Goal: Information Seeking & Learning: Learn about a topic

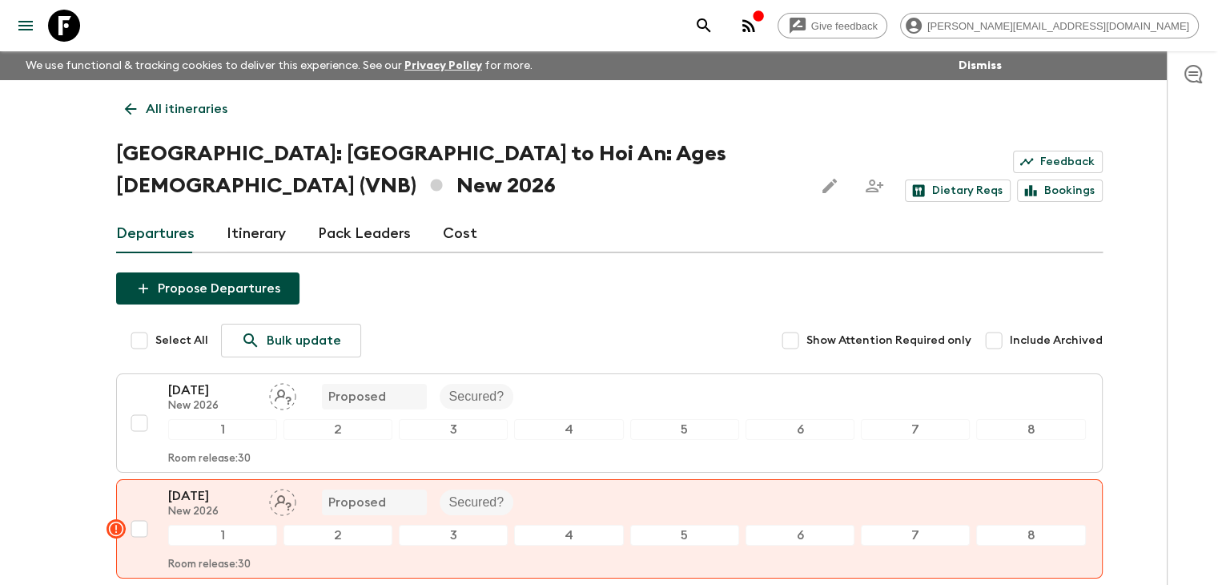
click at [125, 110] on icon at bounding box center [131, 109] width 18 height 18
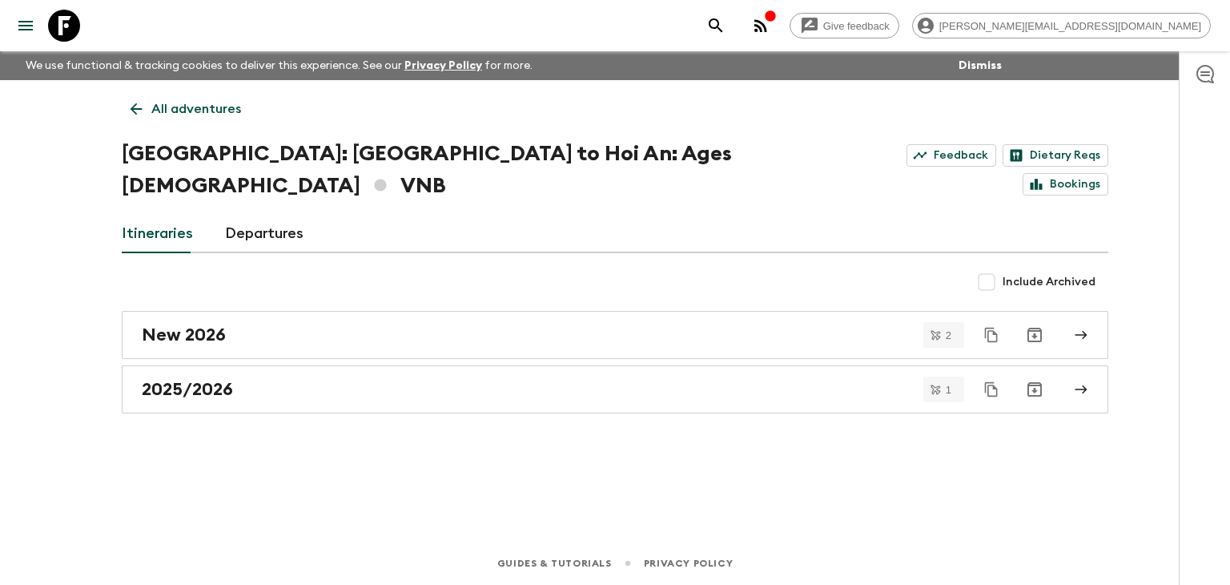
click at [139, 106] on icon at bounding box center [136, 109] width 18 height 18
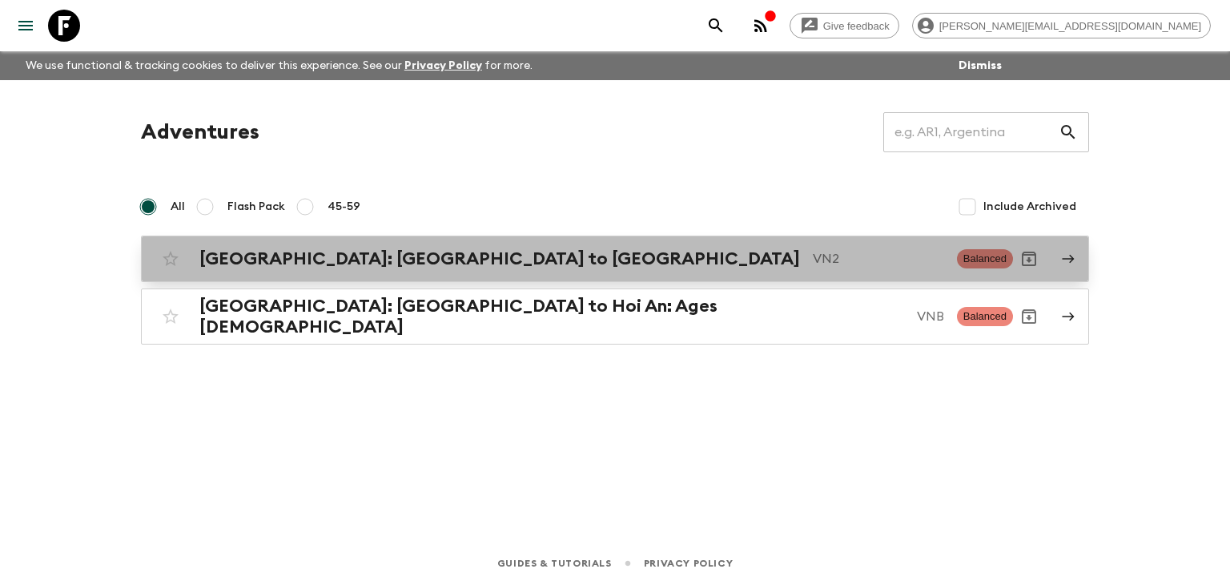
click at [813, 266] on p "VN2" at bounding box center [878, 258] width 131 height 19
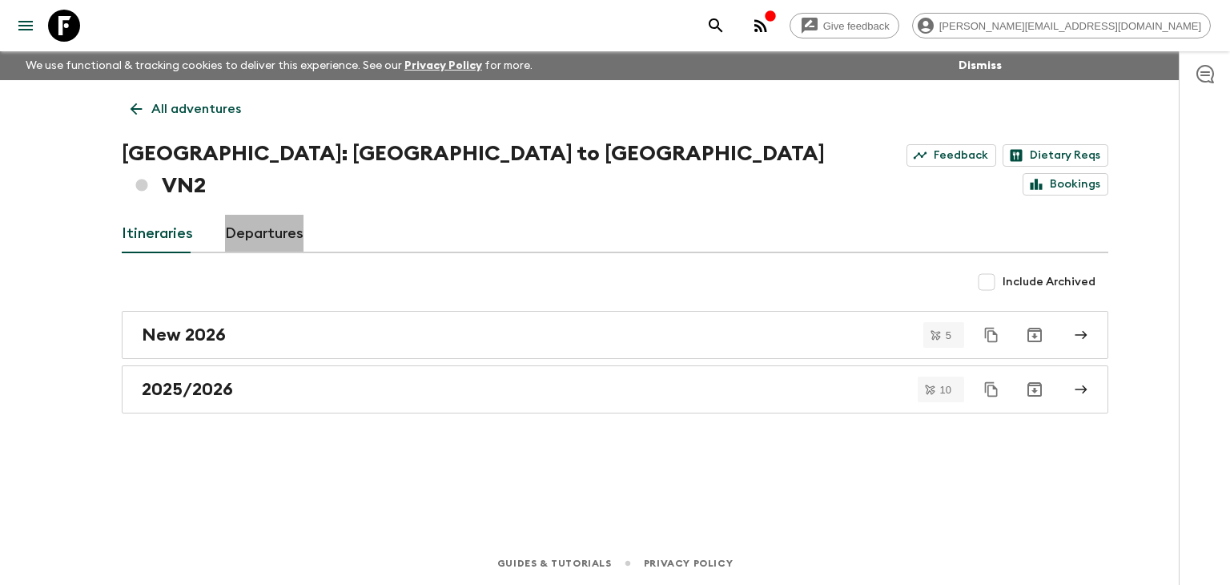
click at [234, 215] on link "Departures" at bounding box center [264, 234] width 78 height 38
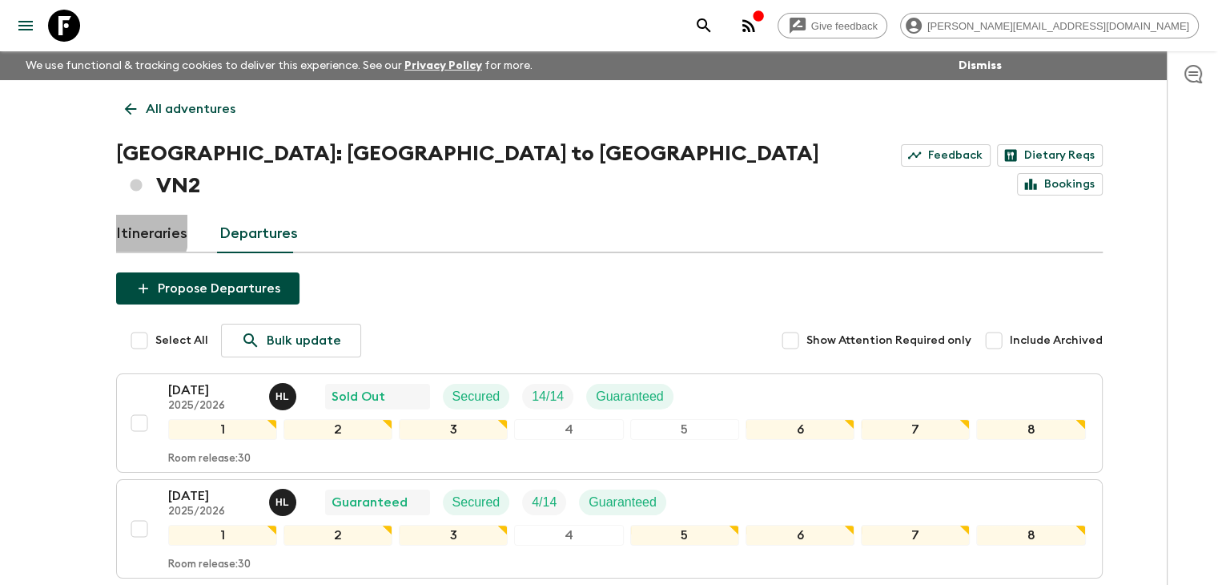
click at [125, 215] on link "Itineraries" at bounding box center [151, 234] width 71 height 38
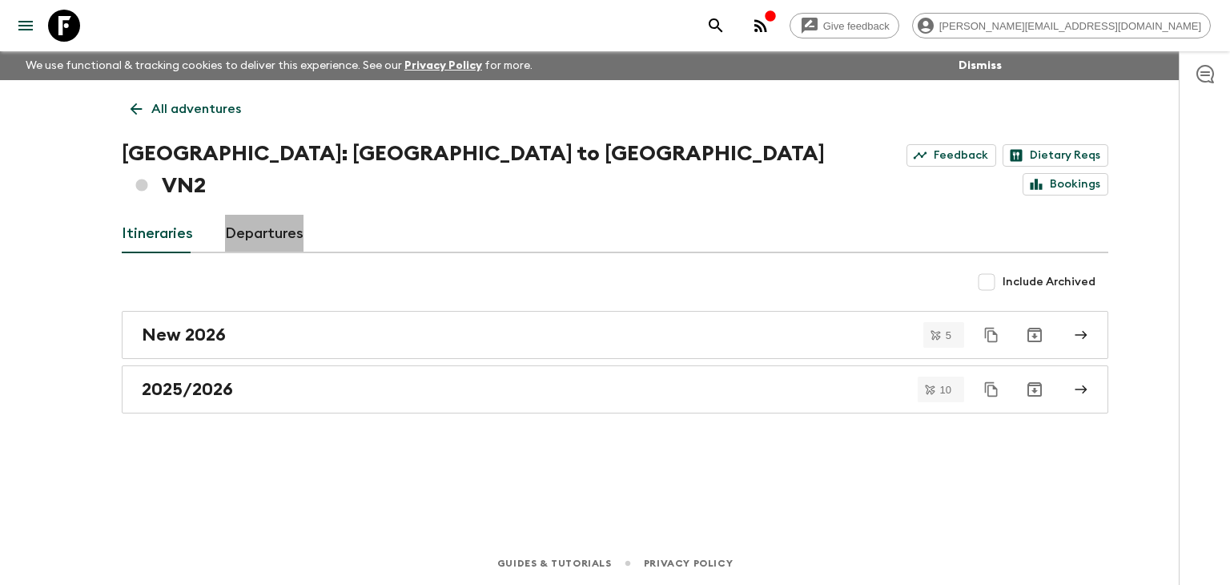
click at [292, 215] on link "Departures" at bounding box center [264, 234] width 78 height 38
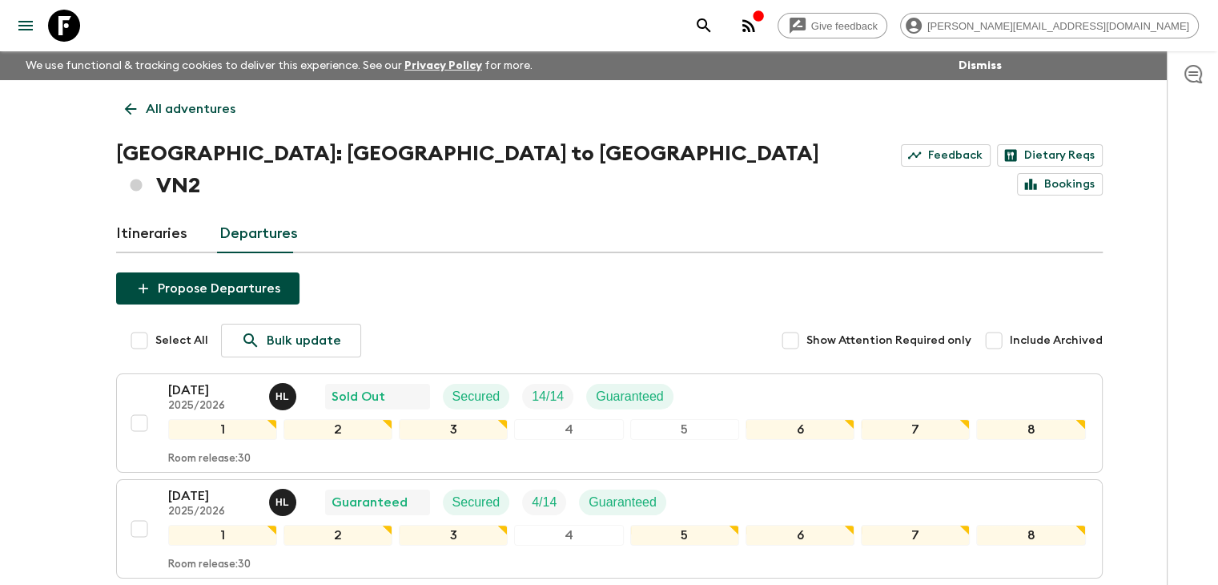
click at [685, 215] on div "Itineraries Departures" at bounding box center [609, 234] width 987 height 38
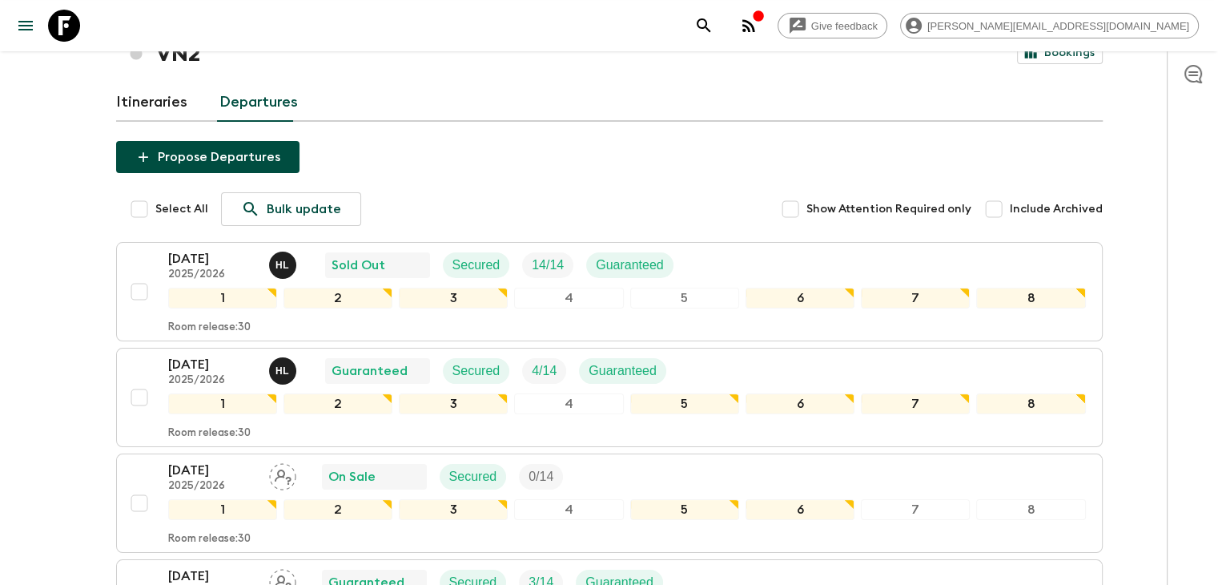
scroll to position [133, 0]
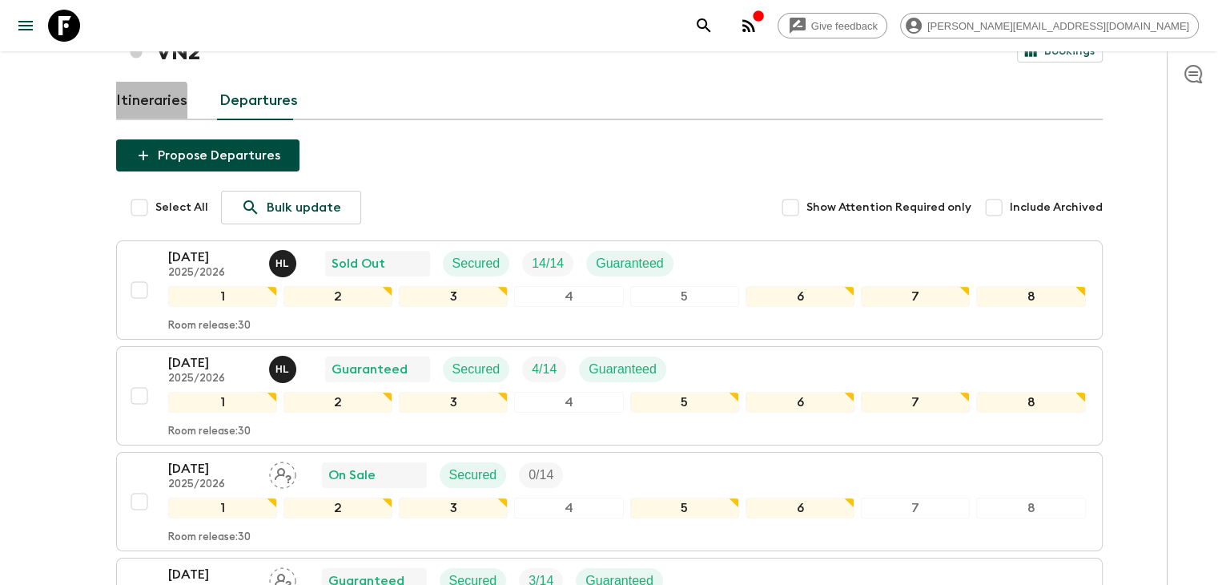
click at [144, 82] on link "Itineraries" at bounding box center [151, 101] width 71 height 38
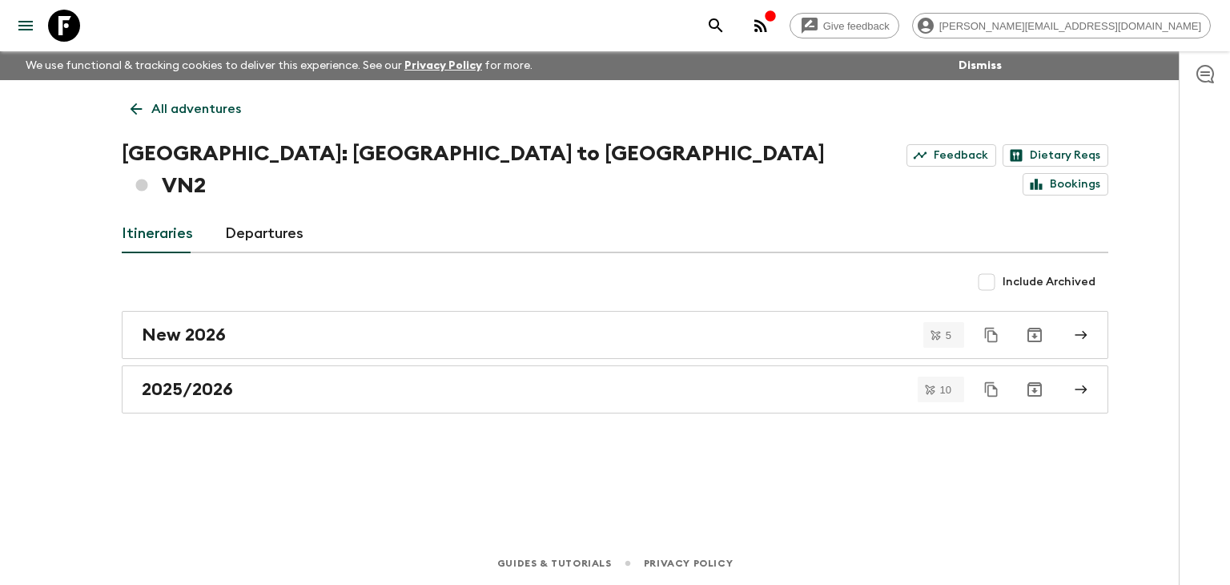
click at [277, 215] on link "Departures" at bounding box center [264, 234] width 78 height 38
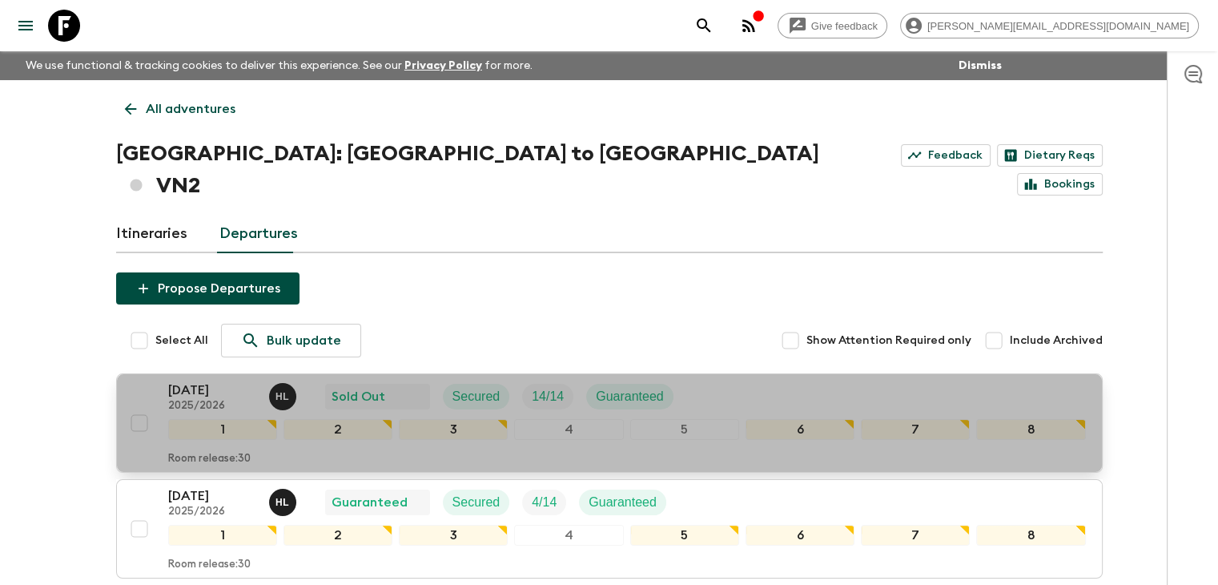
click at [707, 380] on div "[DATE] 2025/2026 H L Sold Out Secured 14 / 14 Guaranteed" at bounding box center [627, 396] width 918 height 32
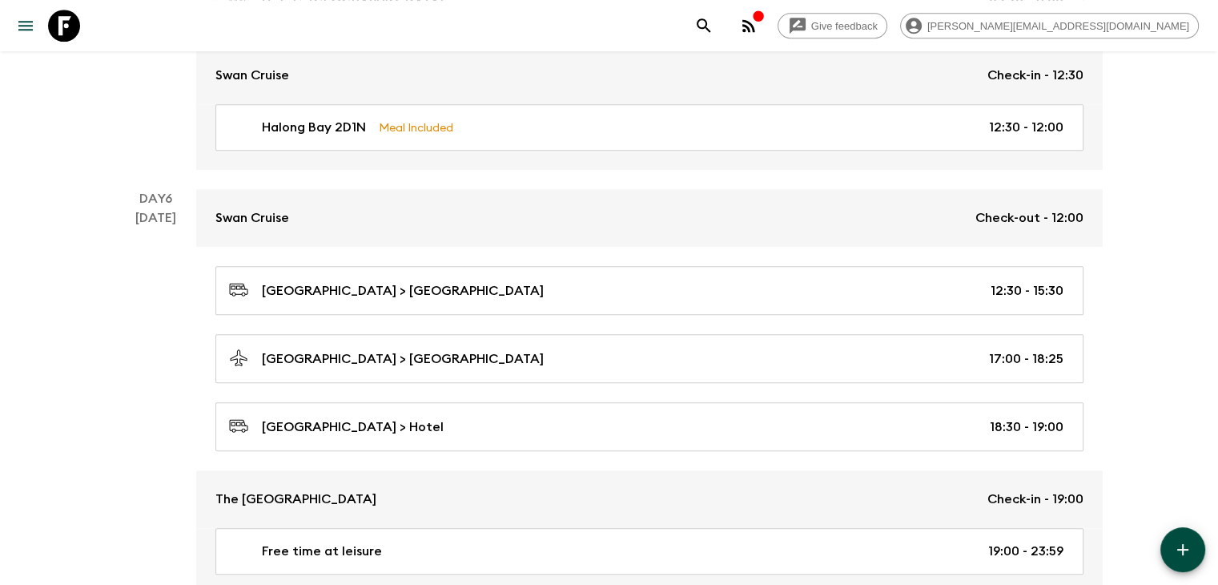
scroll to position [2044, 0]
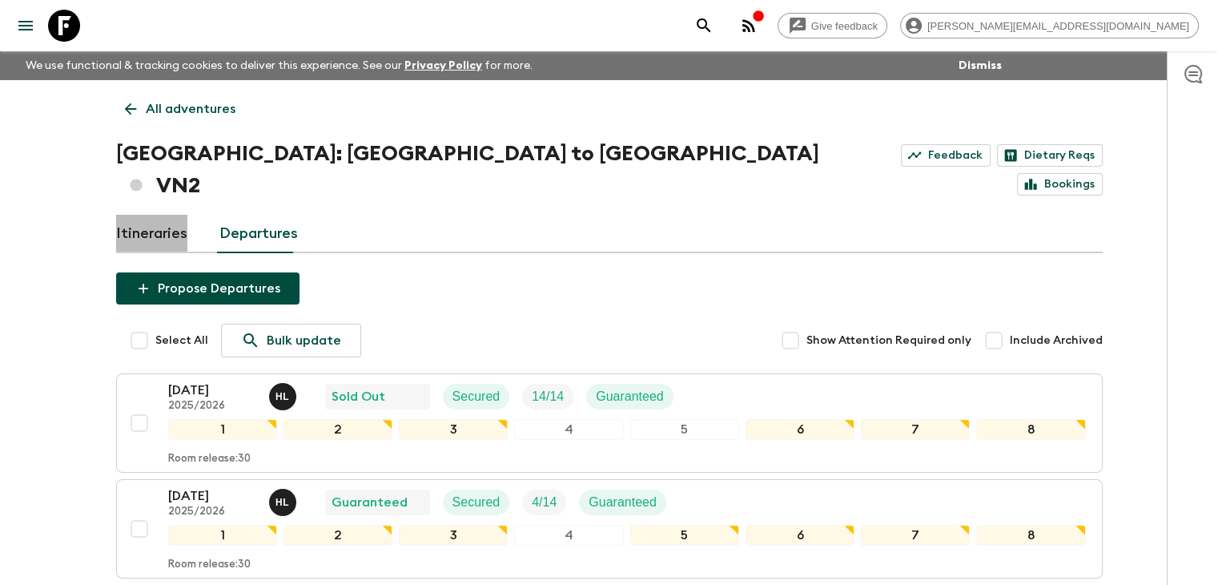
click at [160, 215] on link "Itineraries" at bounding box center [151, 234] width 71 height 38
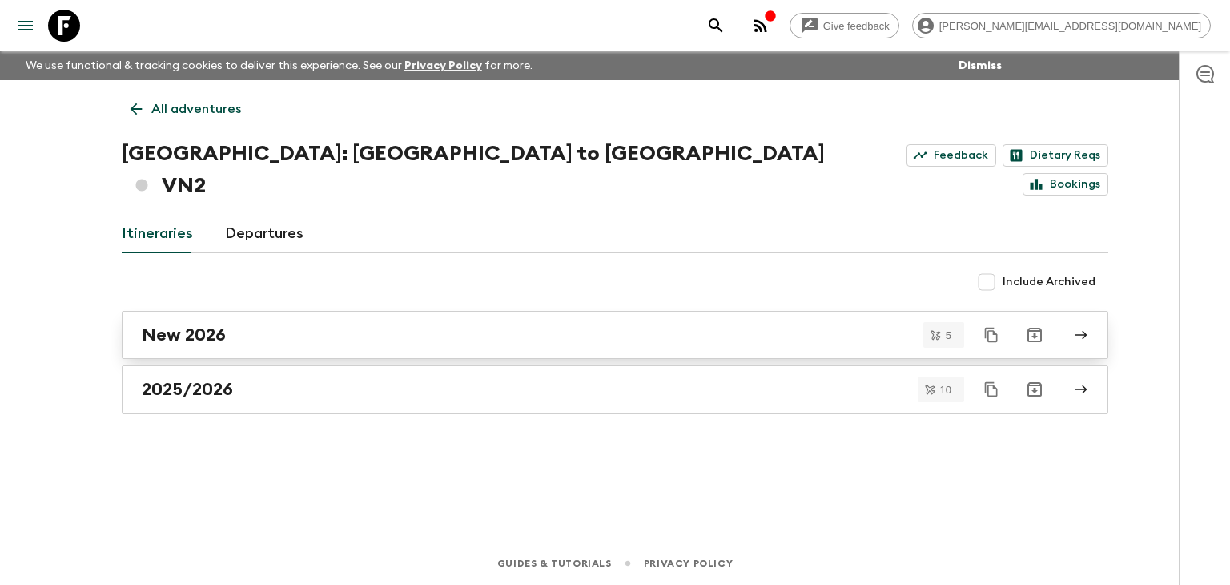
click at [224, 324] on h2 "New 2026" at bounding box center [184, 334] width 84 height 21
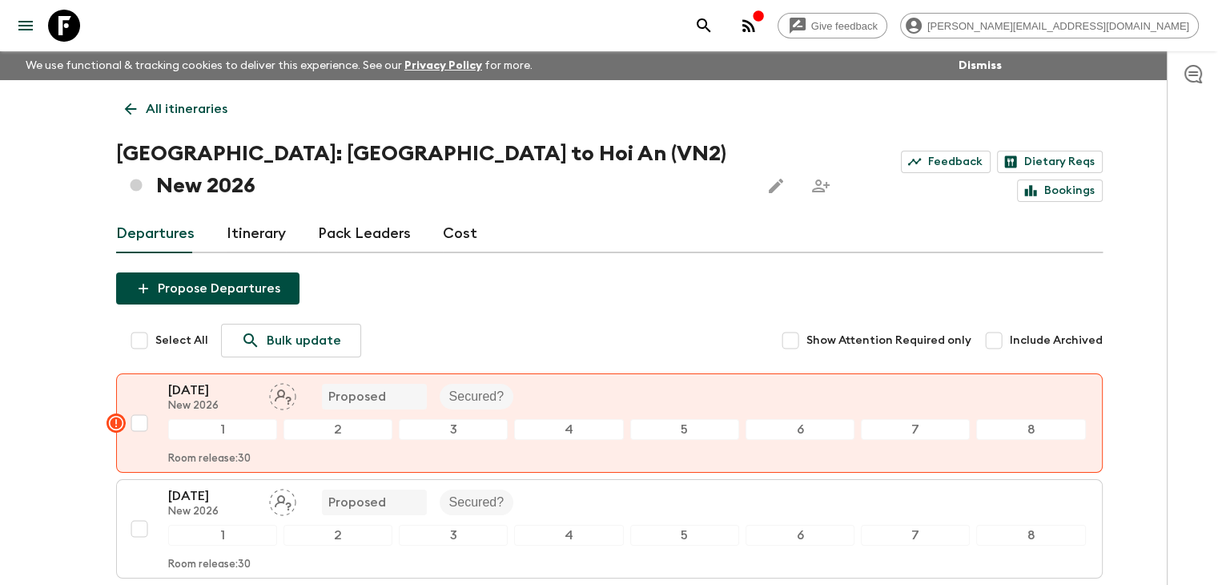
scroll to position [32, 0]
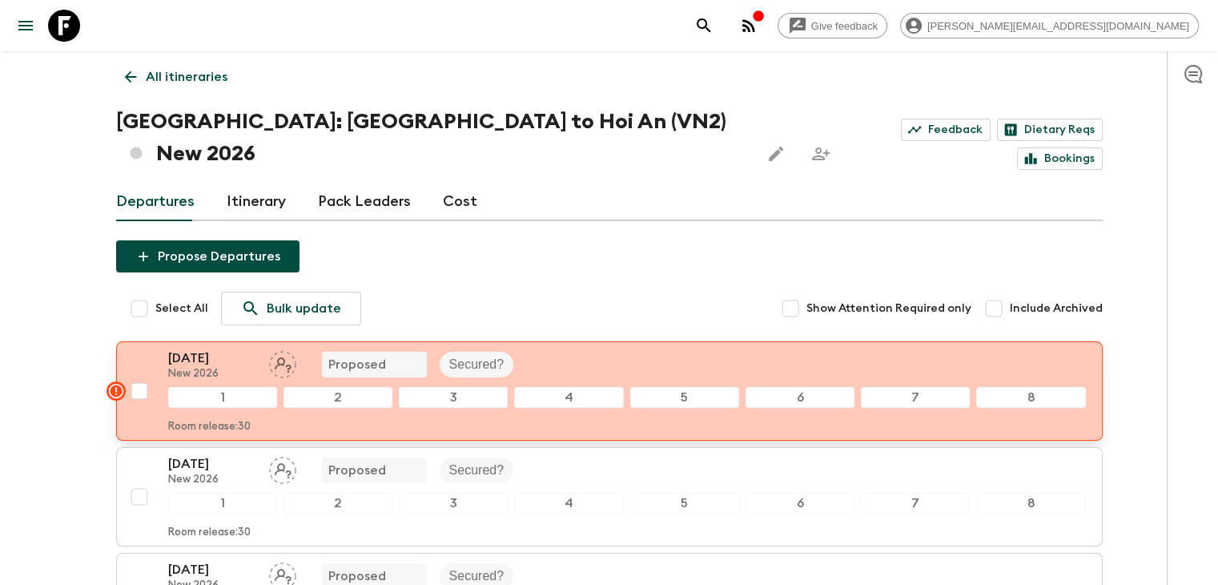
click at [581, 348] on div "[DATE] New 2026 Proposed Secured?" at bounding box center [627, 364] width 918 height 32
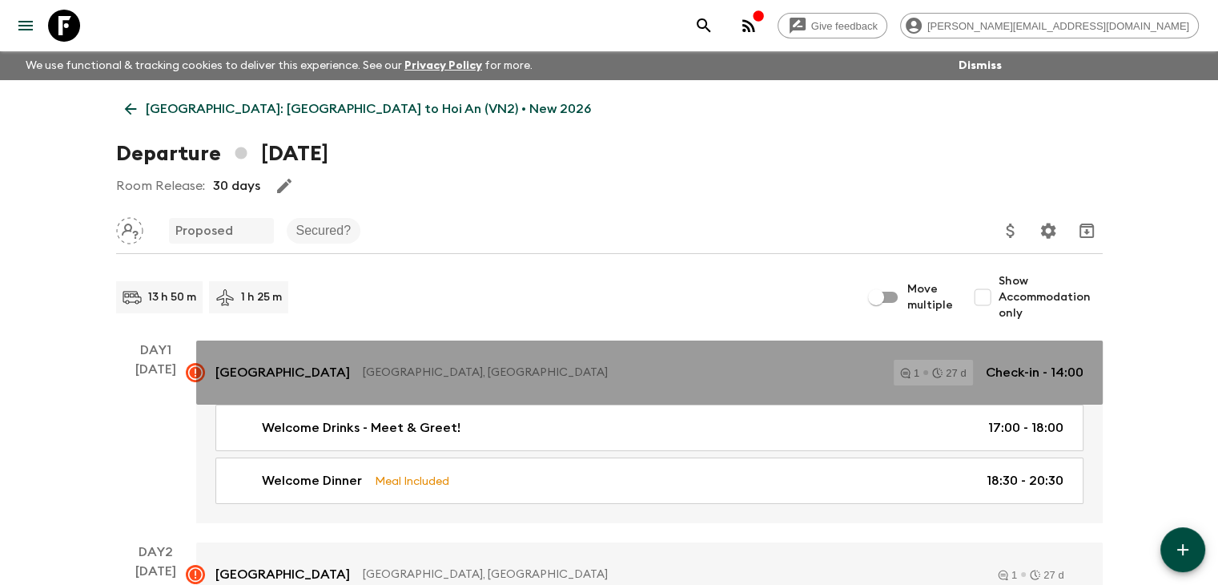
click at [492, 366] on p "[GEOGRAPHIC_DATA], [GEOGRAPHIC_DATA]" at bounding box center [622, 372] width 518 height 16
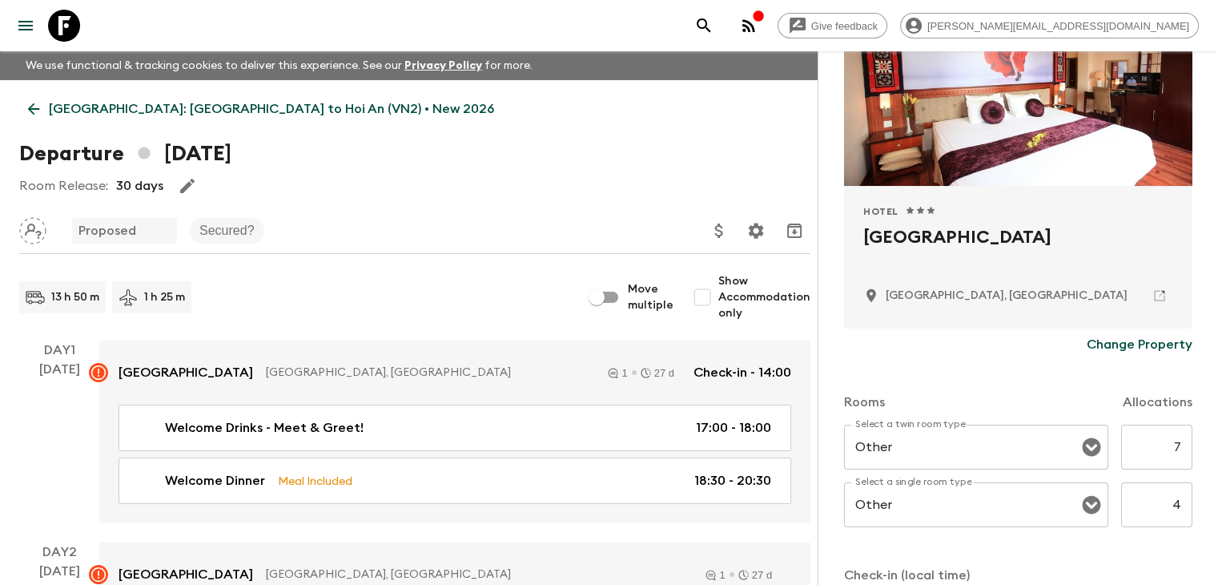
scroll to position [70, 0]
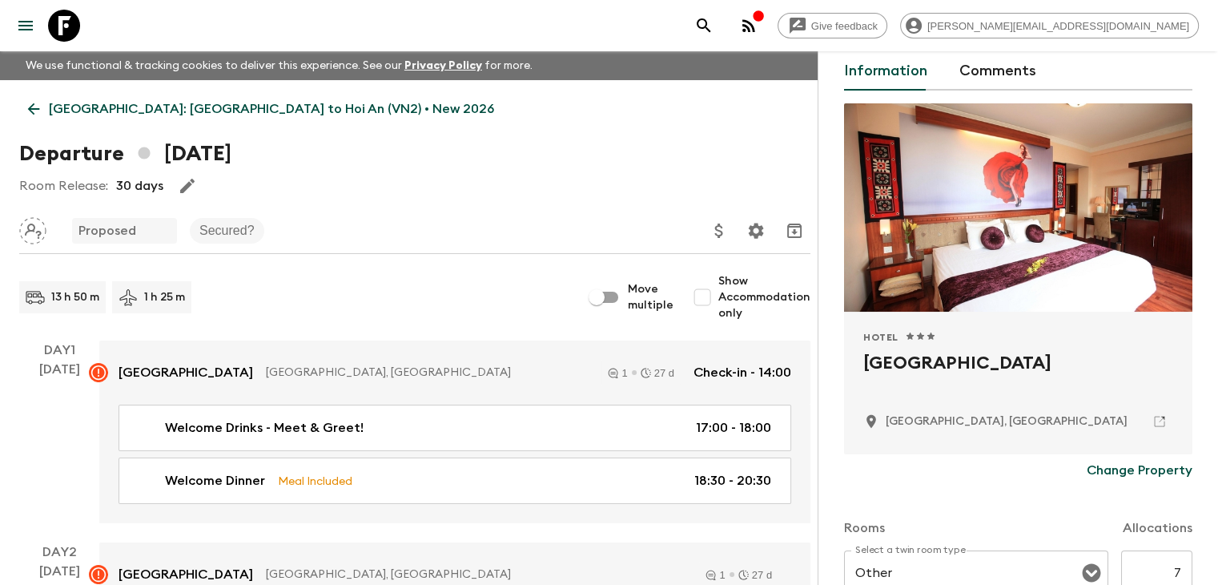
click at [38, 109] on icon at bounding box center [34, 109] width 12 height 12
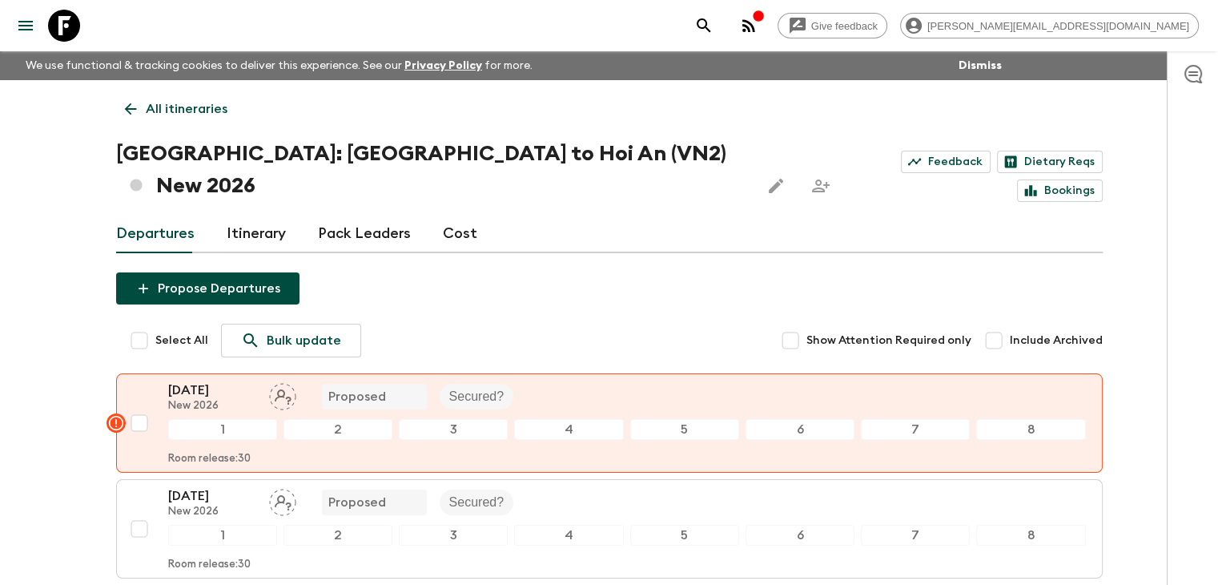
click at [453, 324] on div "Select All Bulk update Show Attention Required only Include Archived" at bounding box center [617, 341] width 971 height 34
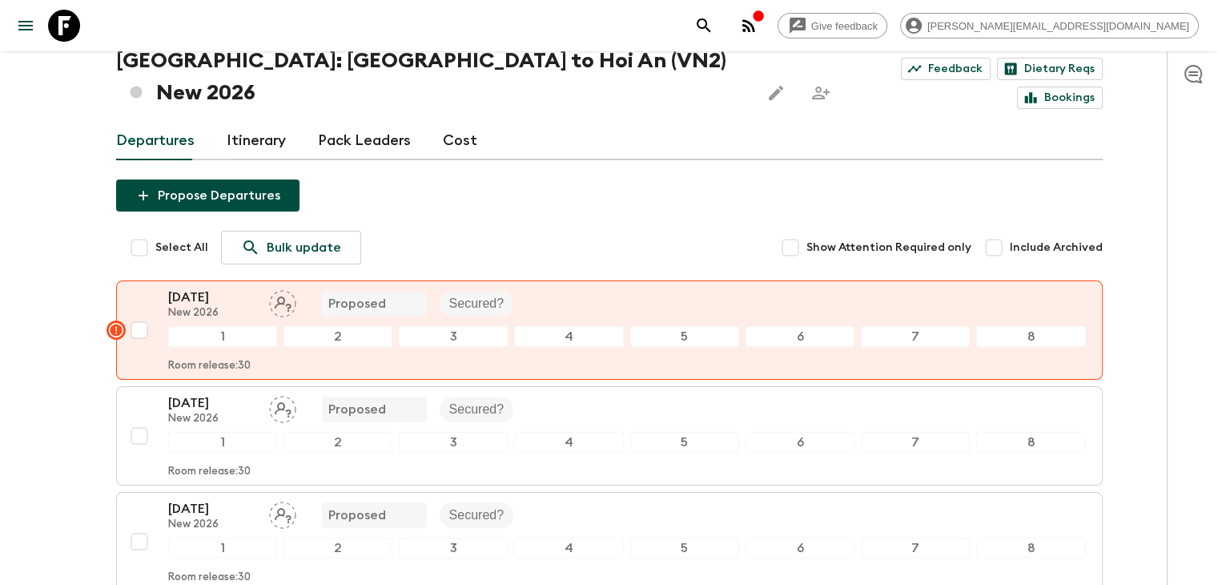
scroll to position [96, 0]
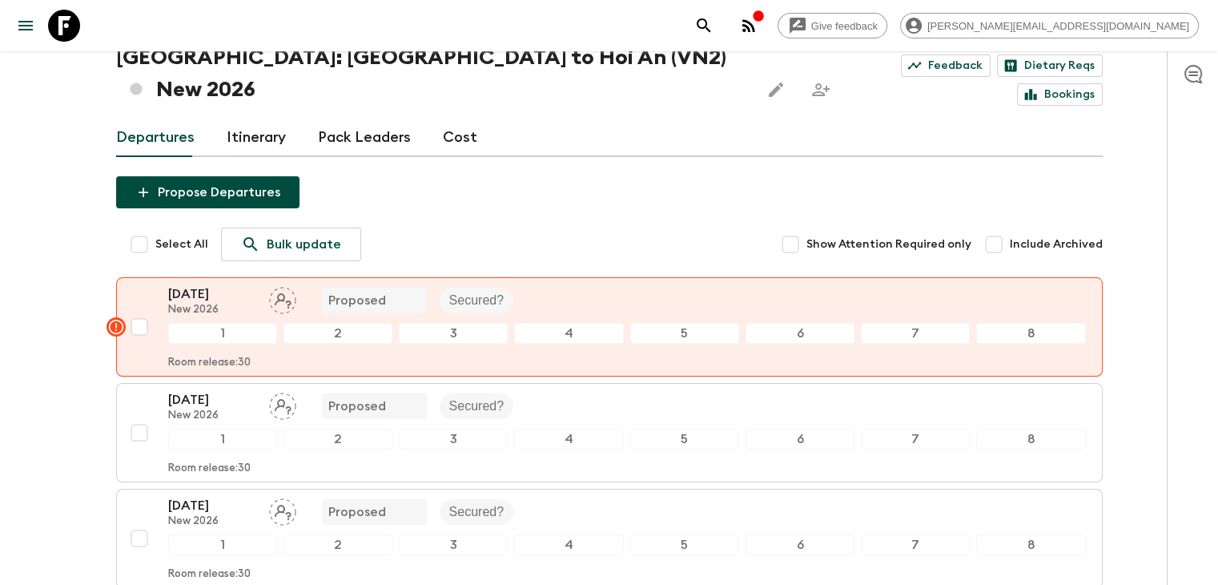
click at [267, 119] on link "Itinerary" at bounding box center [256, 138] width 59 height 38
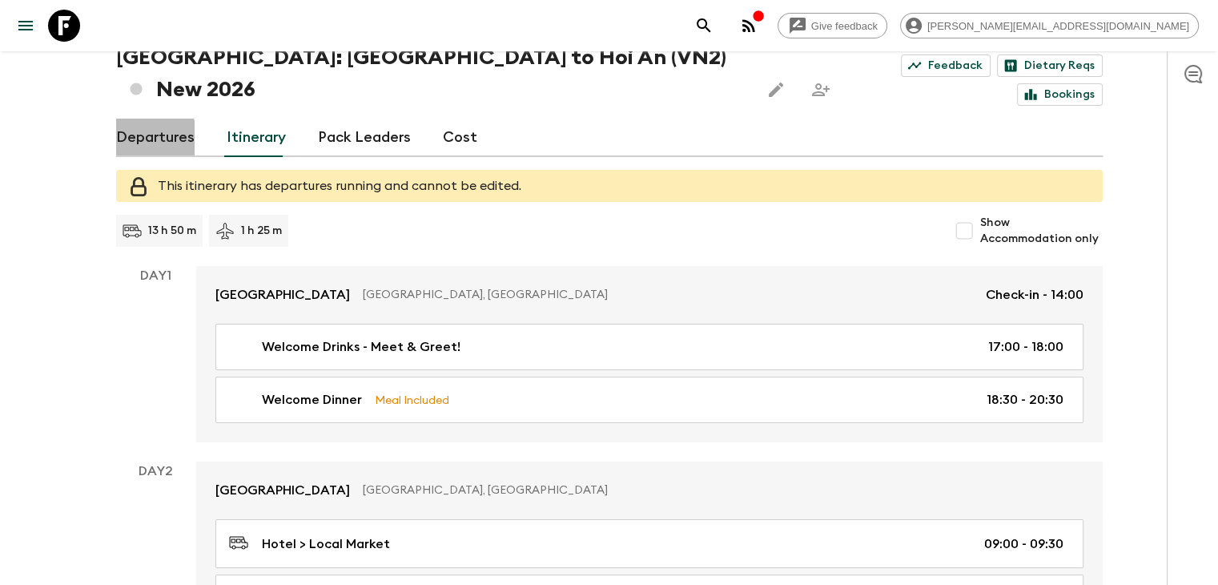
click at [145, 119] on link "Departures" at bounding box center [155, 138] width 78 height 38
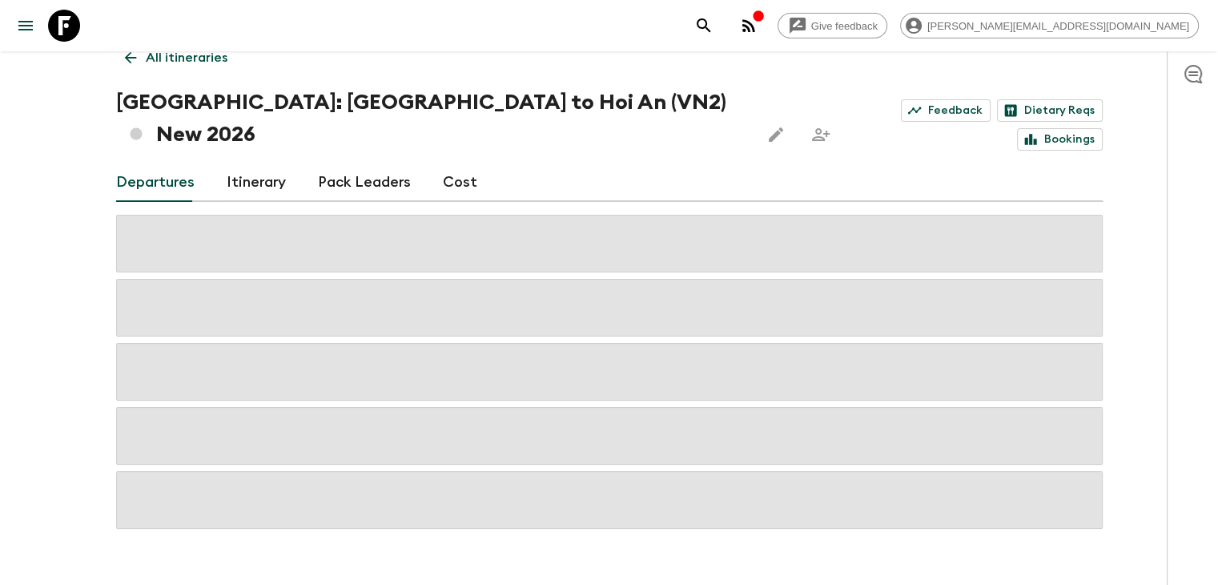
scroll to position [96, 0]
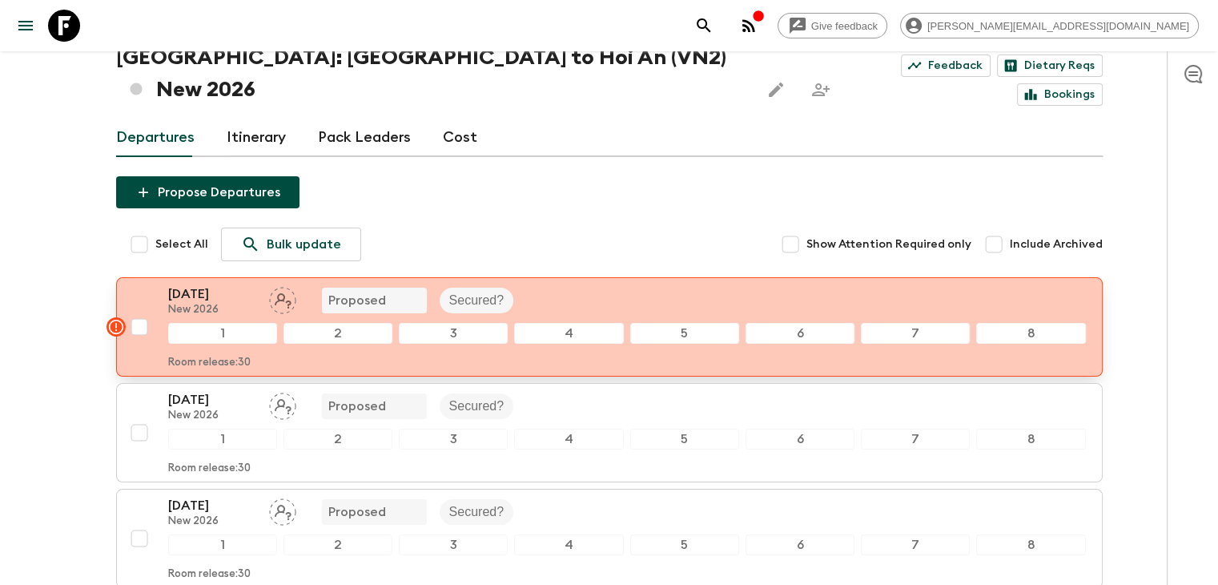
click at [601, 284] on div "[DATE] New 2026 Proposed Secured?" at bounding box center [627, 300] width 918 height 32
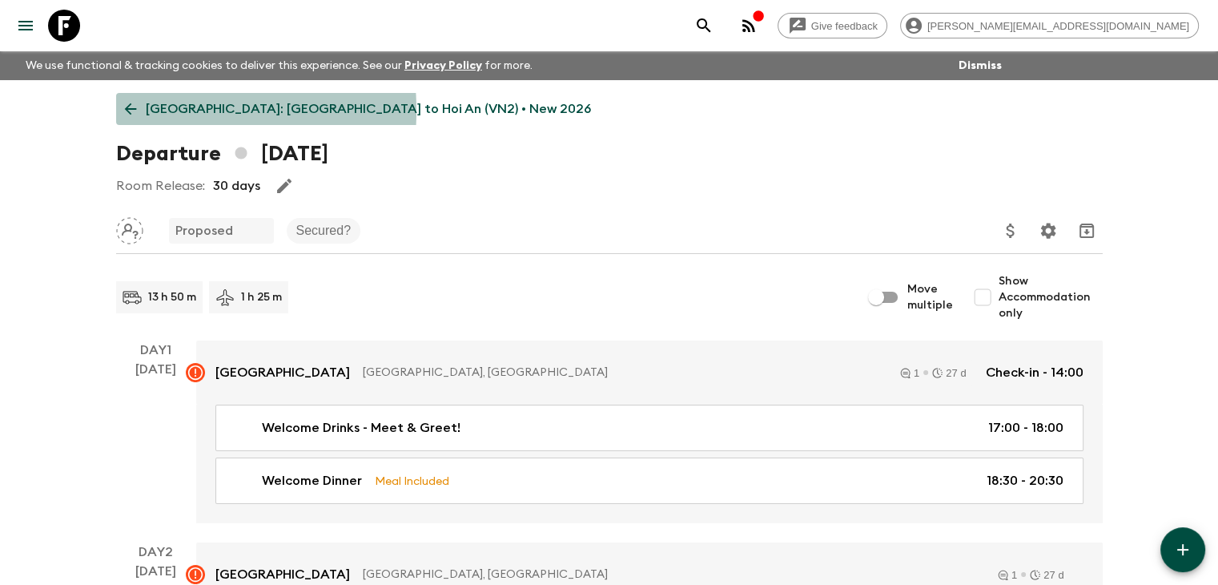
click at [129, 111] on icon at bounding box center [131, 109] width 18 height 18
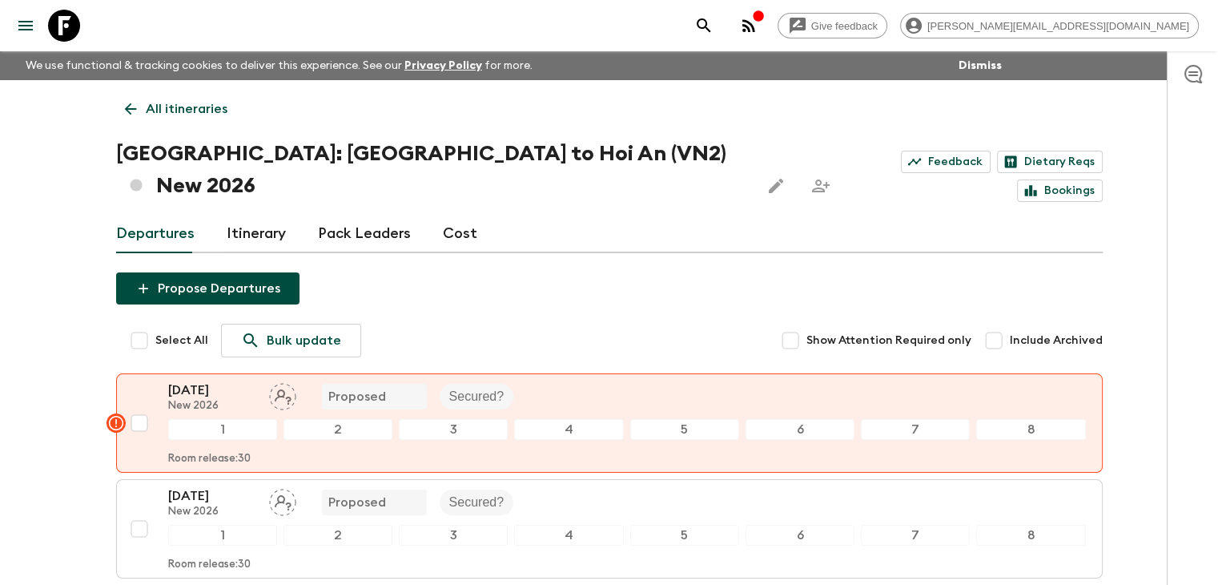
click at [128, 118] on link "All itineraries" at bounding box center [176, 109] width 120 height 32
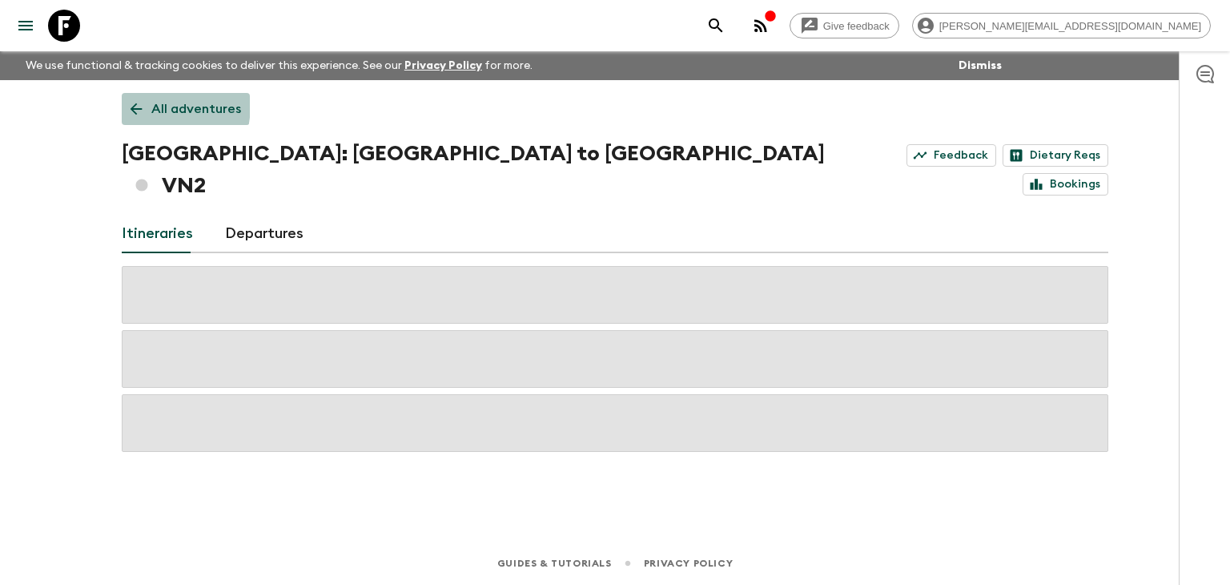
click at [131, 103] on icon at bounding box center [136, 109] width 18 height 18
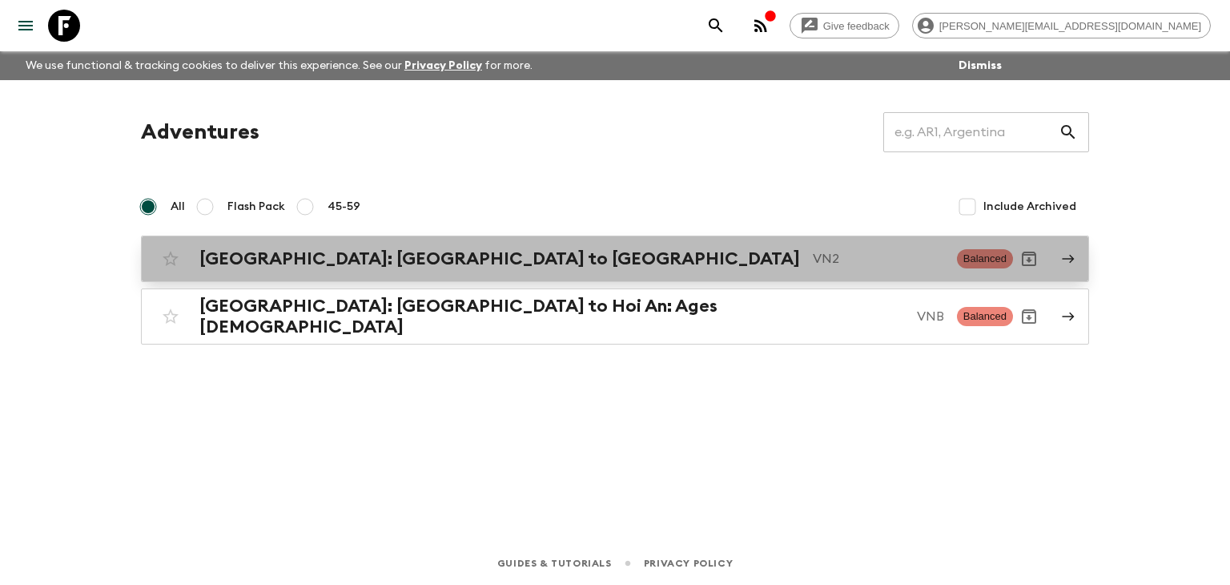
click at [813, 259] on p "VN2" at bounding box center [878, 258] width 131 height 19
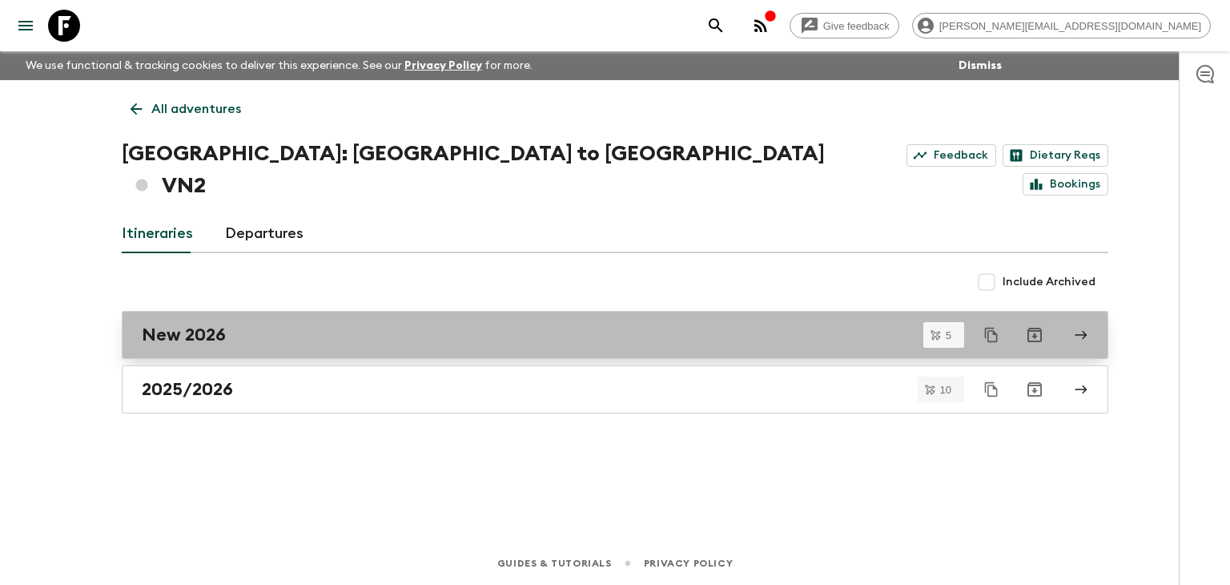
click at [412, 324] on div "New 2026" at bounding box center [600, 334] width 916 height 21
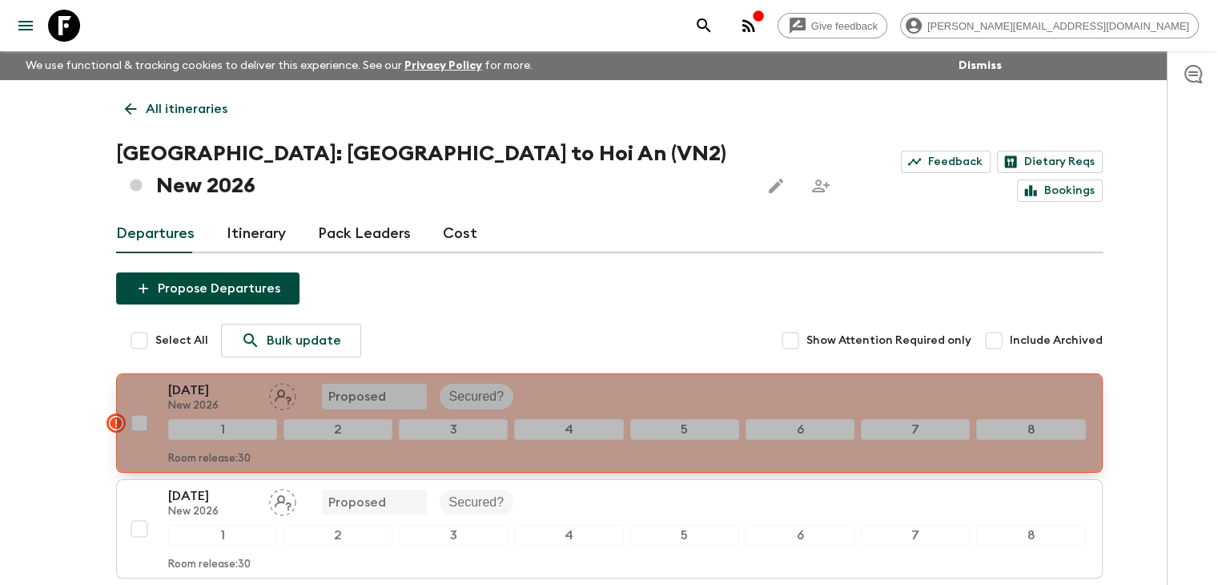
click at [548, 380] on div "[DATE] New 2026 Proposed Secured?" at bounding box center [627, 396] width 918 height 32
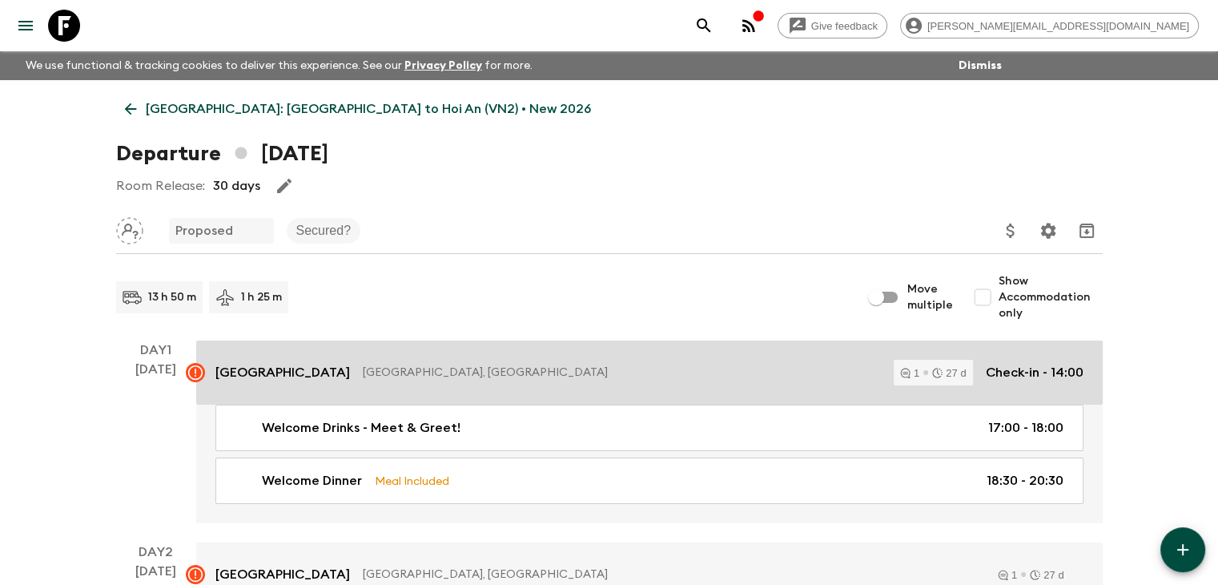
click at [418, 364] on p "[GEOGRAPHIC_DATA], [GEOGRAPHIC_DATA]" at bounding box center [622, 372] width 518 height 16
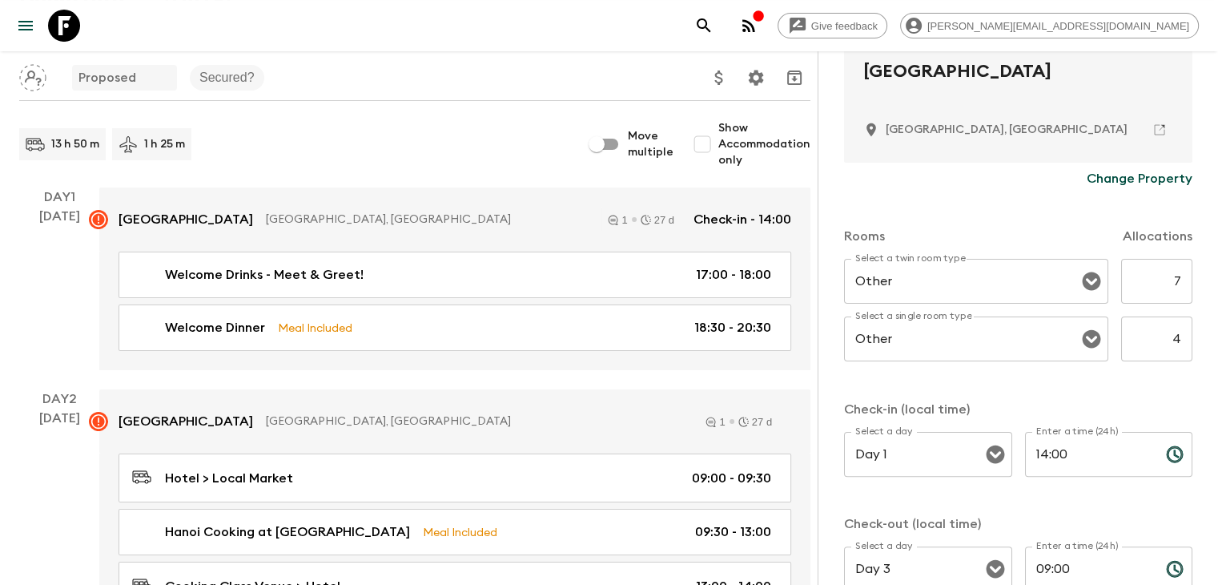
scroll to position [469, 0]
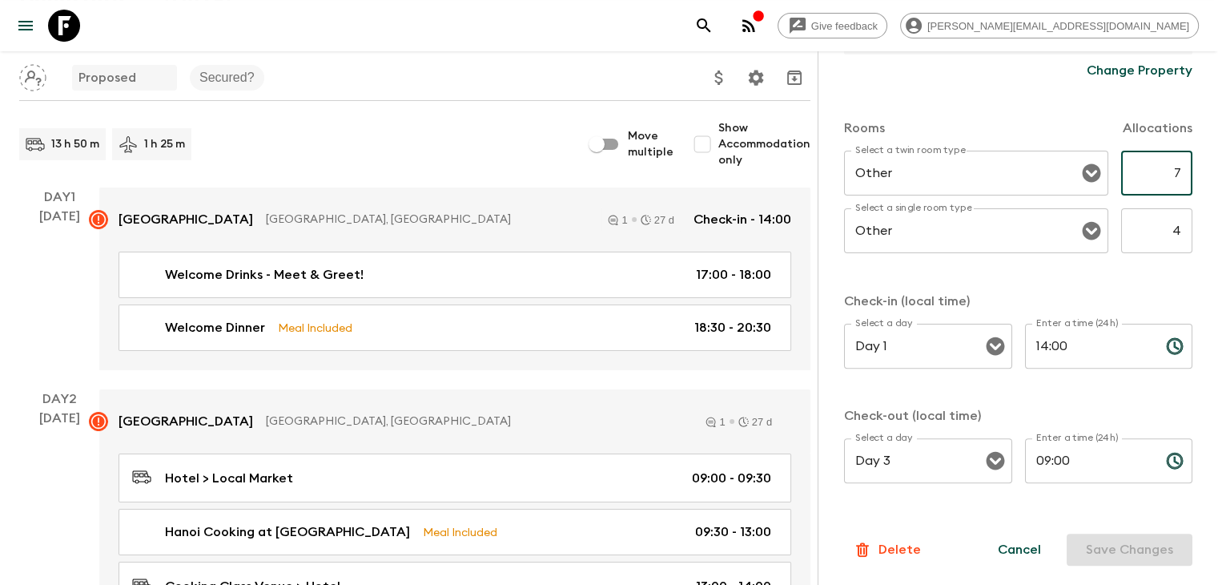
click at [1163, 169] on input "7" at bounding box center [1156, 173] width 71 height 45
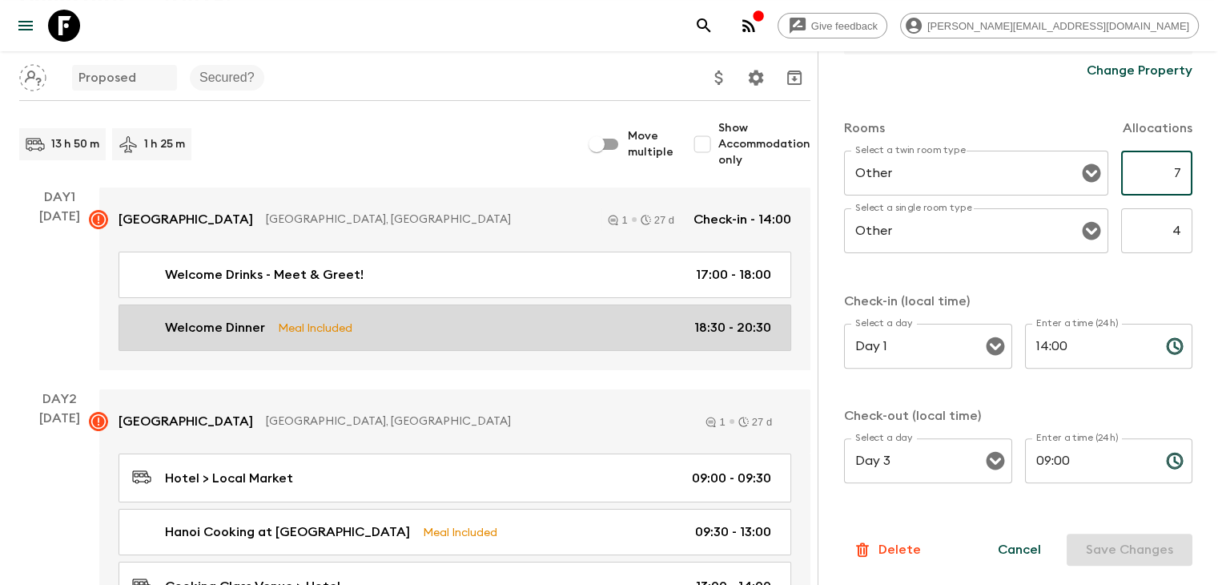
click at [452, 325] on div "Welcome Dinner Meal Included 18:30 - 20:30" at bounding box center [451, 327] width 639 height 19
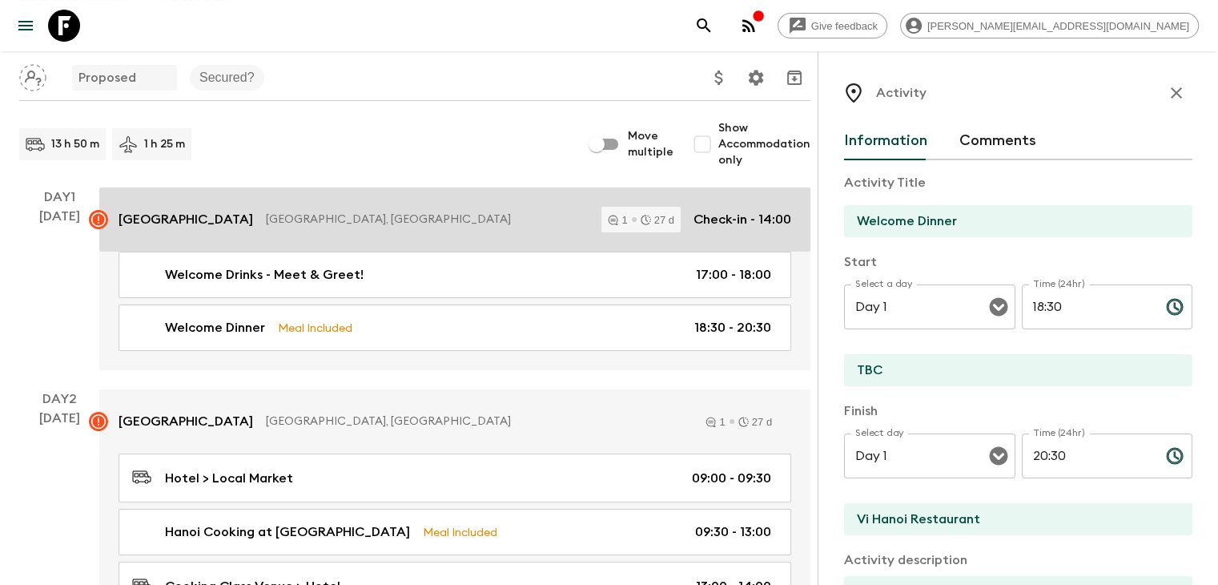
click at [368, 221] on p "[GEOGRAPHIC_DATA], [GEOGRAPHIC_DATA]" at bounding box center [427, 219] width 323 height 16
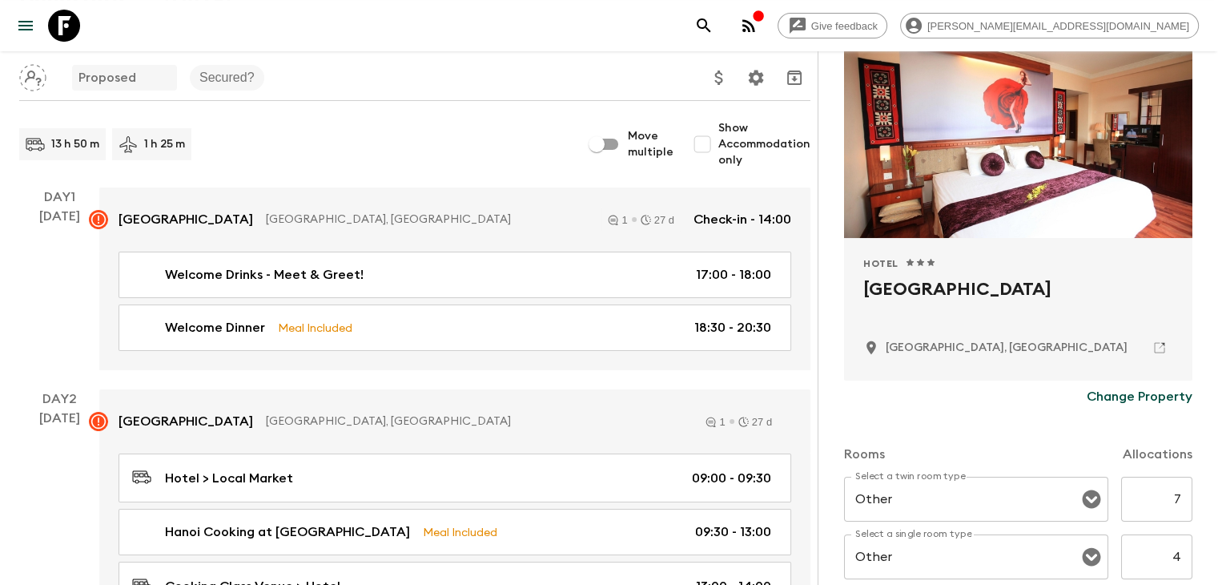
scroll to position [149, 0]
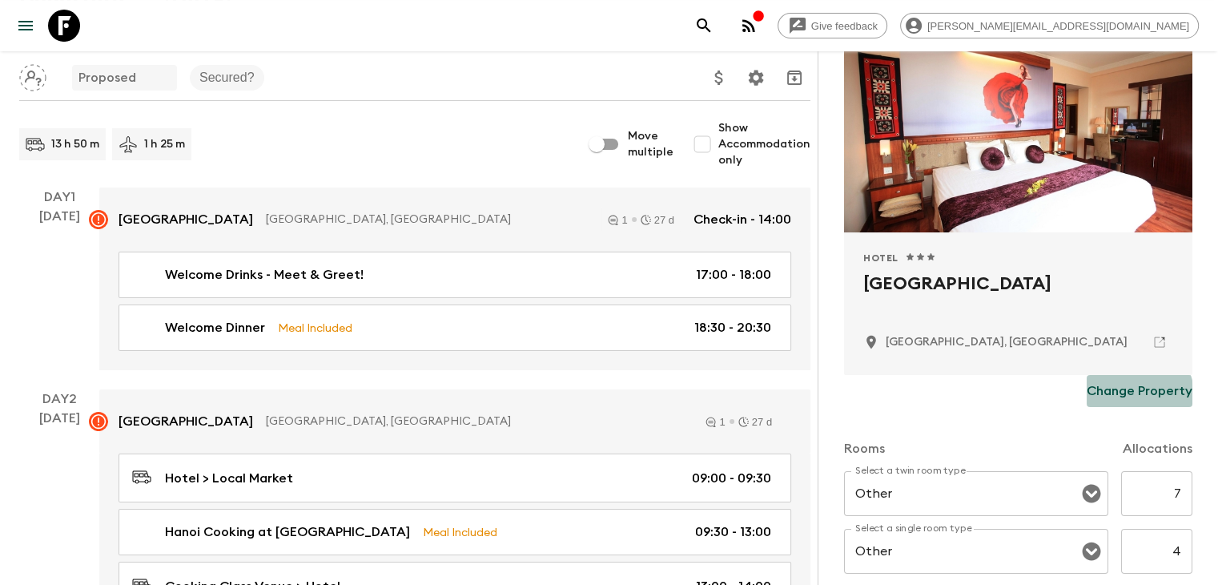
click at [1124, 394] on p "Change Property" at bounding box center [1140, 390] width 106 height 19
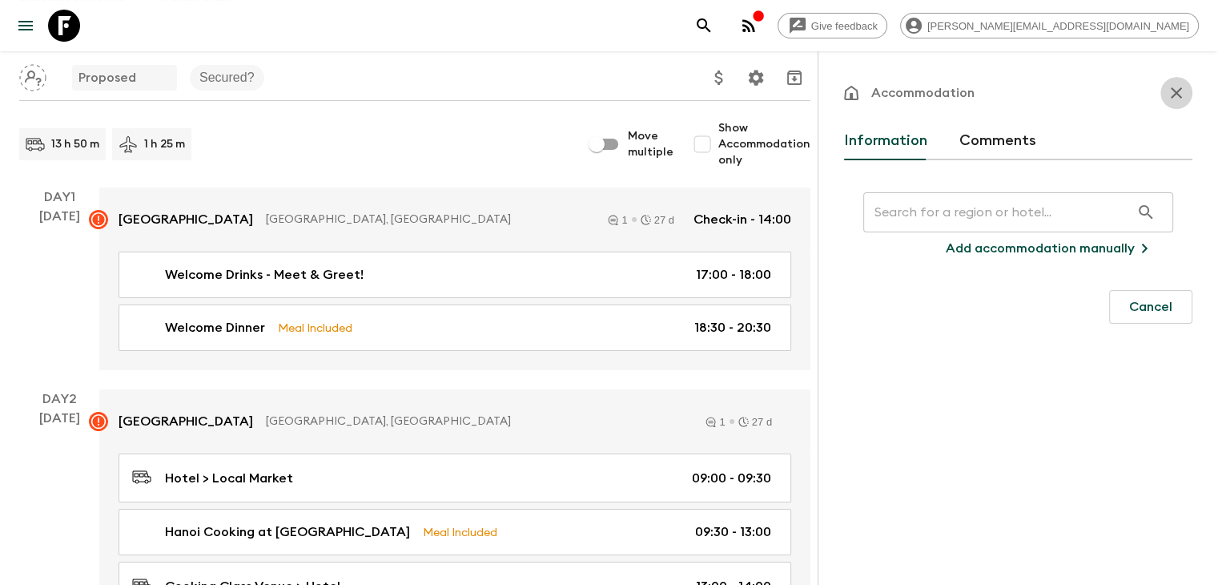
click at [1174, 90] on icon "button" at bounding box center [1176, 92] width 11 height 11
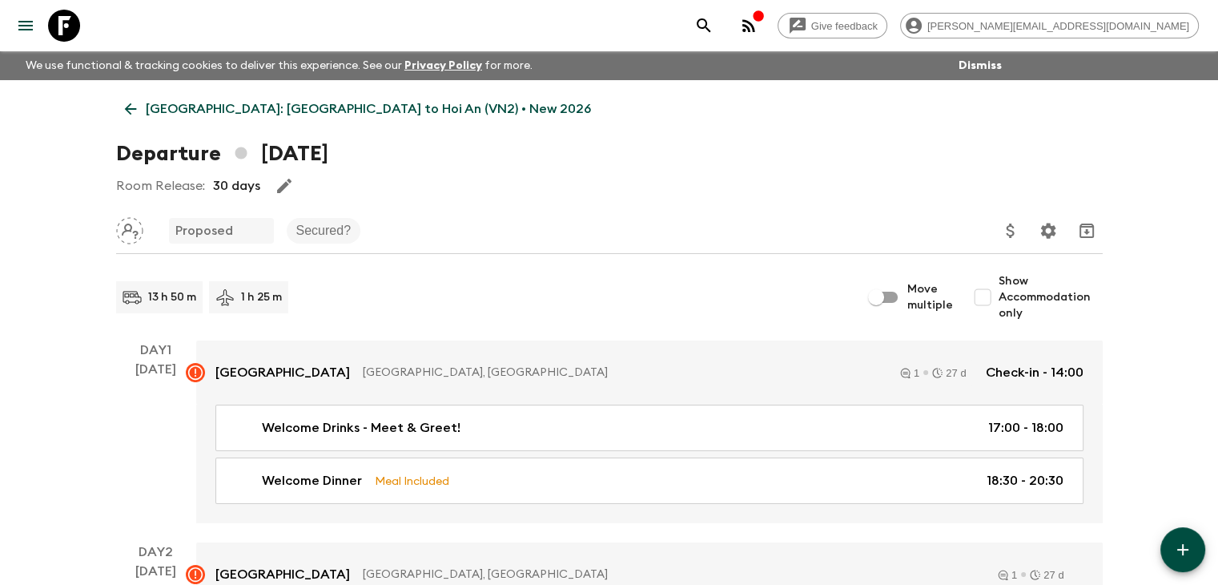
click at [26, 28] on icon "menu" at bounding box center [25, 25] width 19 height 19
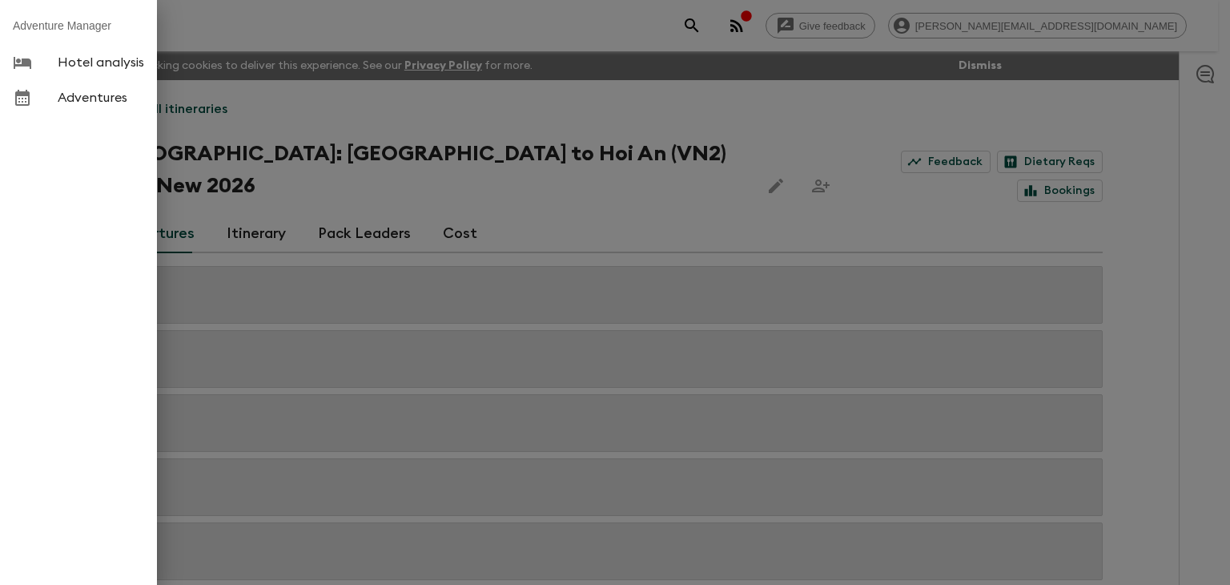
click at [661, 195] on div at bounding box center [615, 292] width 1230 height 585
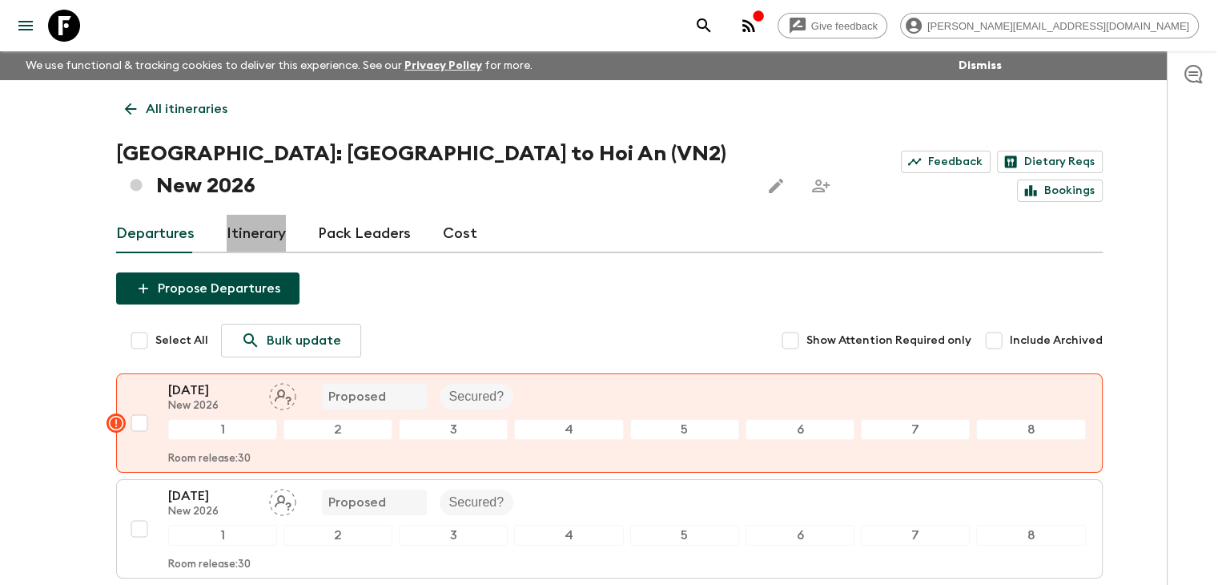
click at [252, 215] on link "Itinerary" at bounding box center [256, 234] width 59 height 38
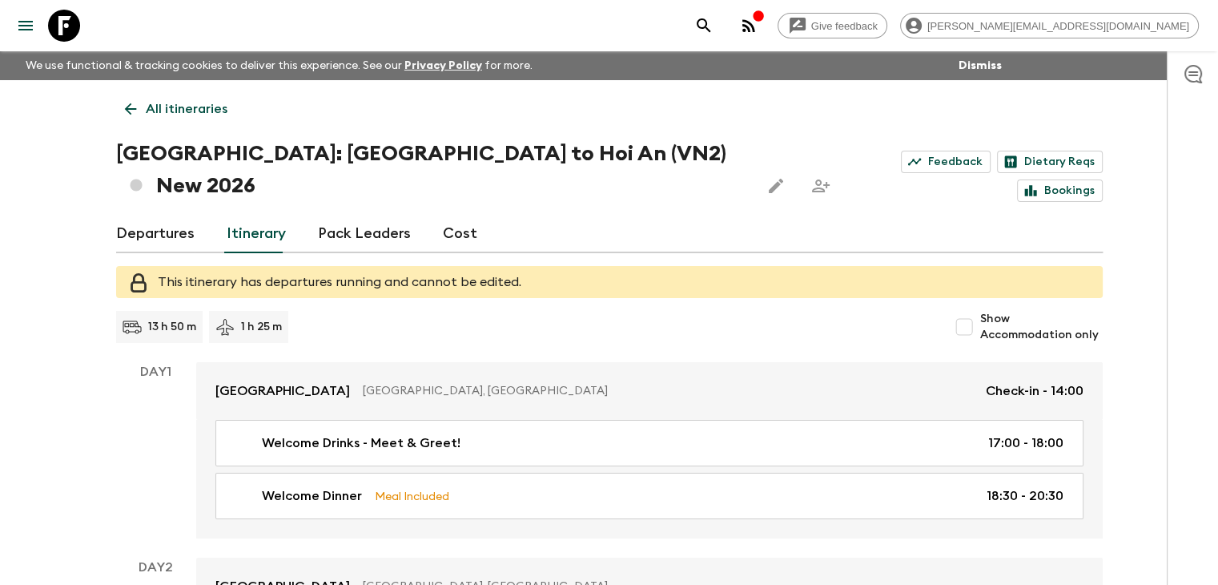
click at [359, 215] on link "Pack Leaders" at bounding box center [364, 234] width 93 height 38
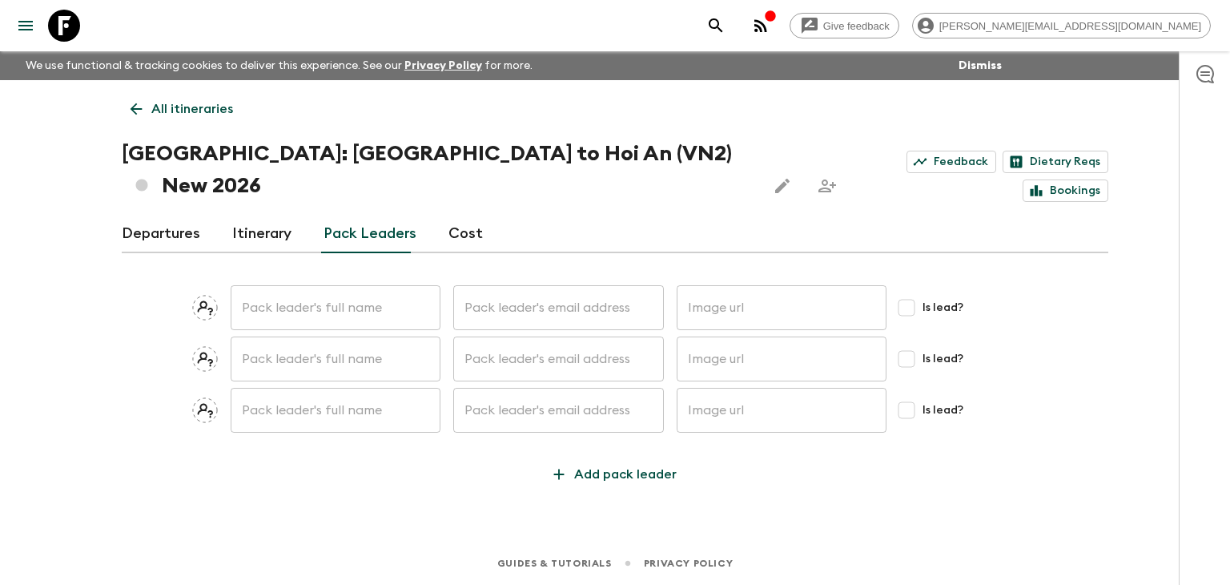
click at [461, 215] on link "Cost" at bounding box center [465, 234] width 34 height 38
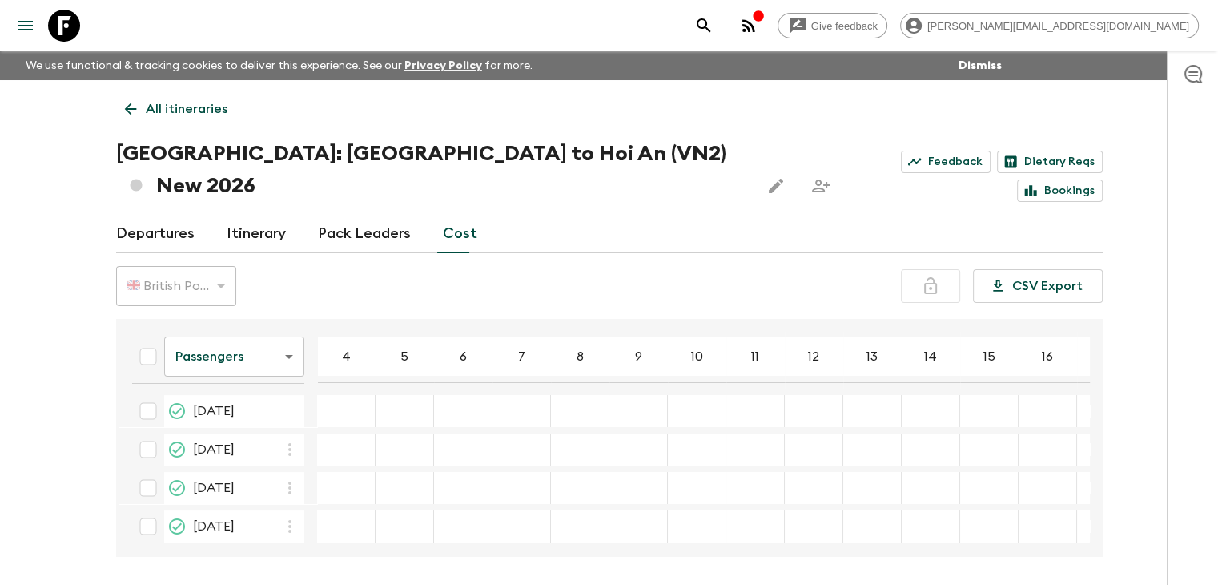
click at [368, 215] on link "Pack Leaders" at bounding box center [364, 234] width 93 height 38
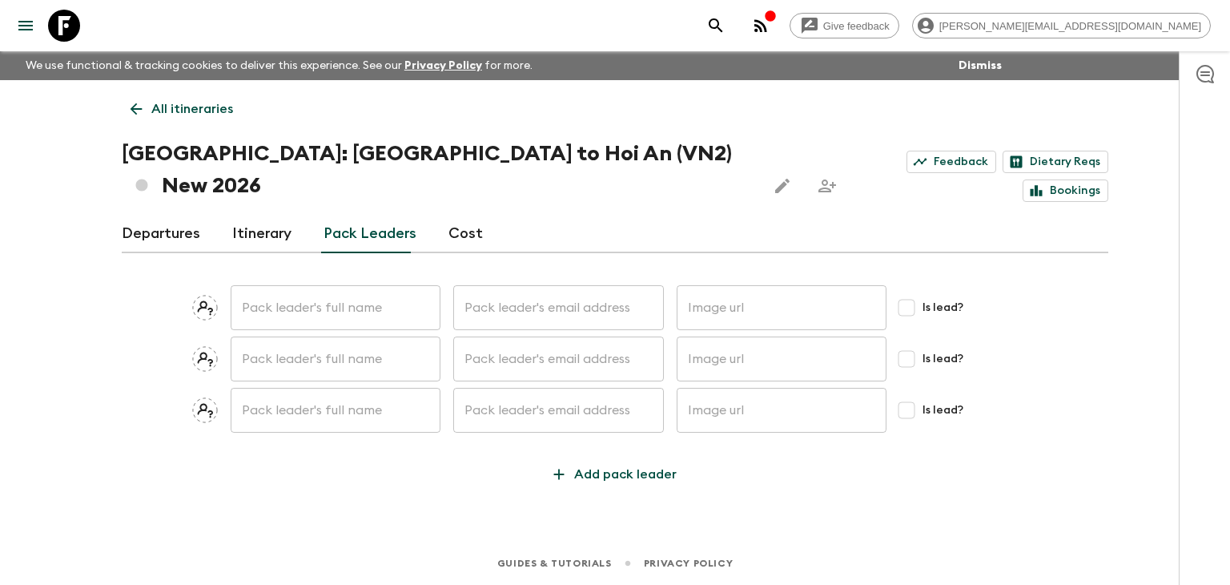
click at [464, 215] on link "Cost" at bounding box center [465, 234] width 34 height 38
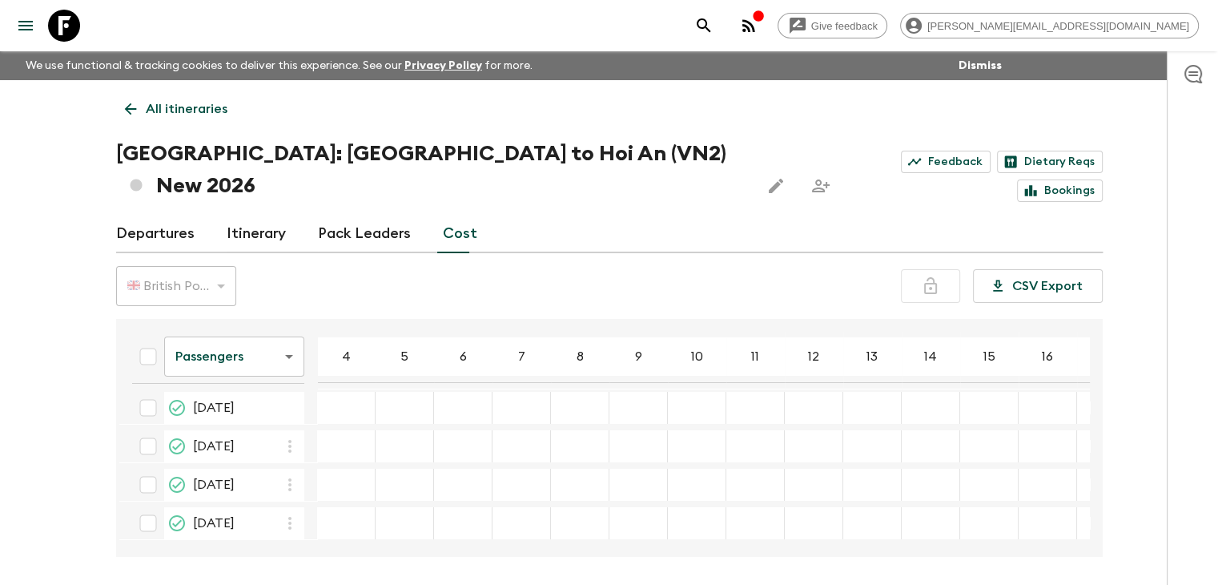
scroll to position [50, 0]
click at [755, 23] on icon "button" at bounding box center [748, 25] width 13 height 13
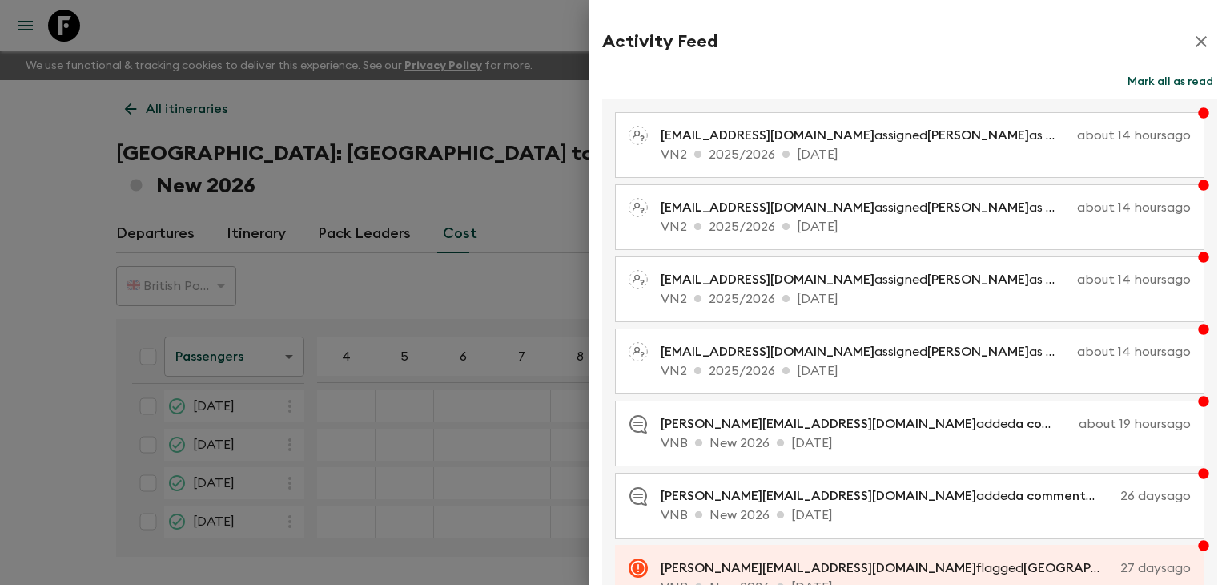
click at [1192, 43] on icon "button" at bounding box center [1201, 41] width 19 height 19
